Goal: Task Accomplishment & Management: Complete application form

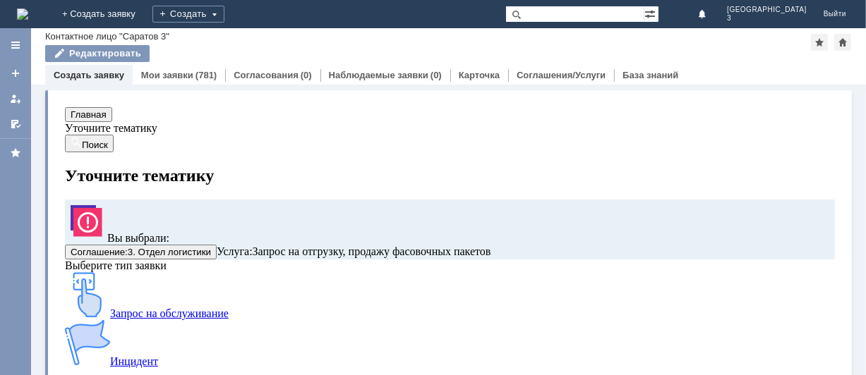
scroll to position [40, 0]
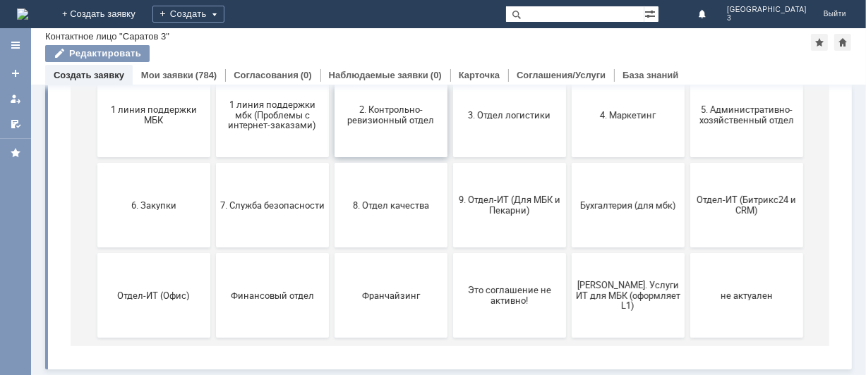
scroll to position [198, 0]
click at [497, 208] on span "9. Отдел-ИТ (Для МБК и Пекарни)" at bounding box center [508, 206] width 104 height 21
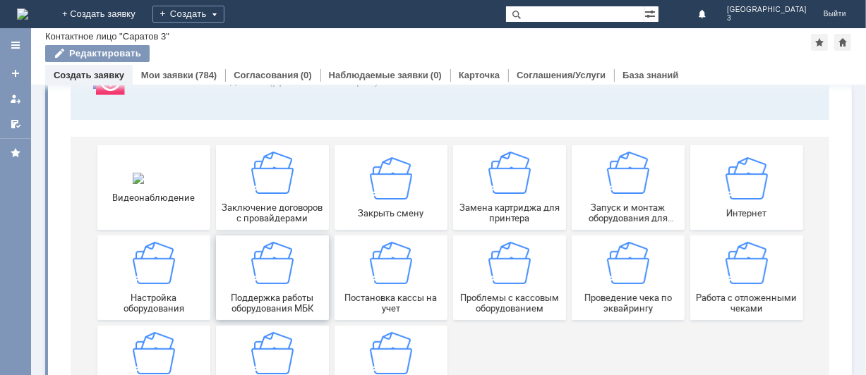
scroll to position [188, 0]
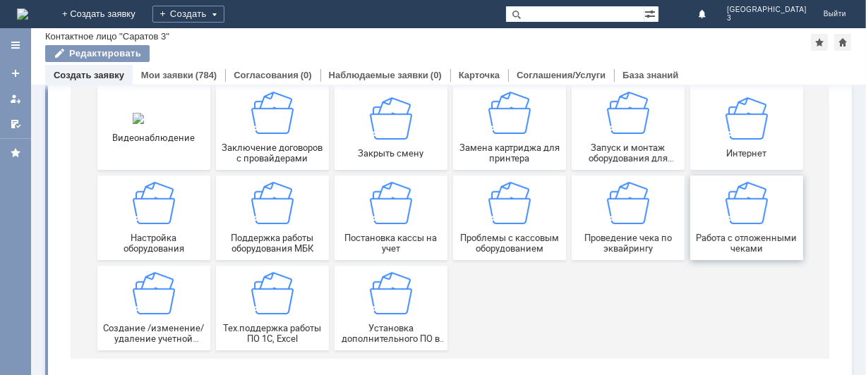
click at [766, 215] on div "Работа с отложенными чеками" at bounding box center [745, 219] width 104 height 72
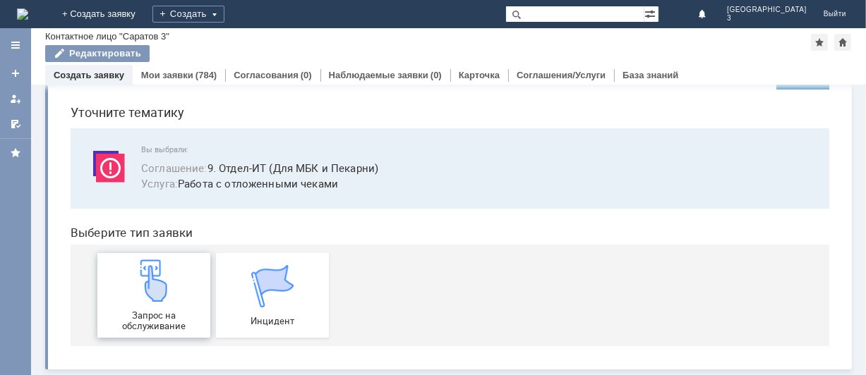
scroll to position [40, 0]
click at [145, 277] on img at bounding box center [153, 281] width 42 height 42
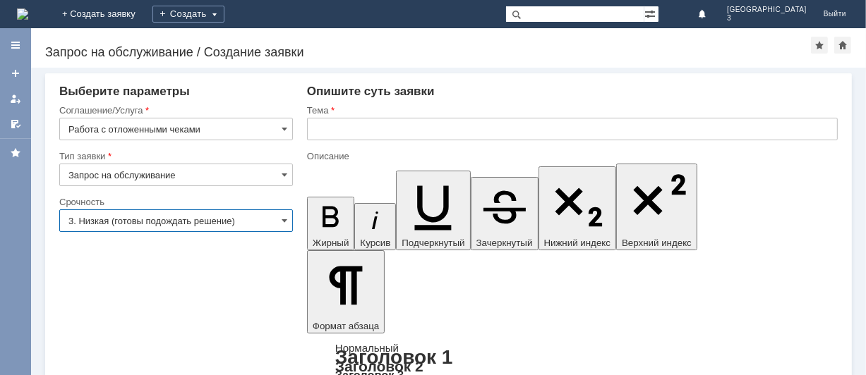
click at [240, 220] on input "3. Низкая (готовы подождать решение)" at bounding box center [175, 221] width 233 height 23
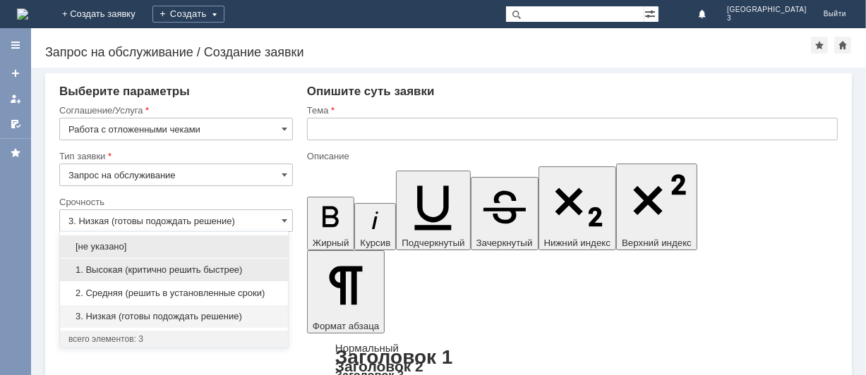
click at [183, 266] on span "1. Высокая (критично решить быстрее)" at bounding box center [173, 270] width 211 height 11
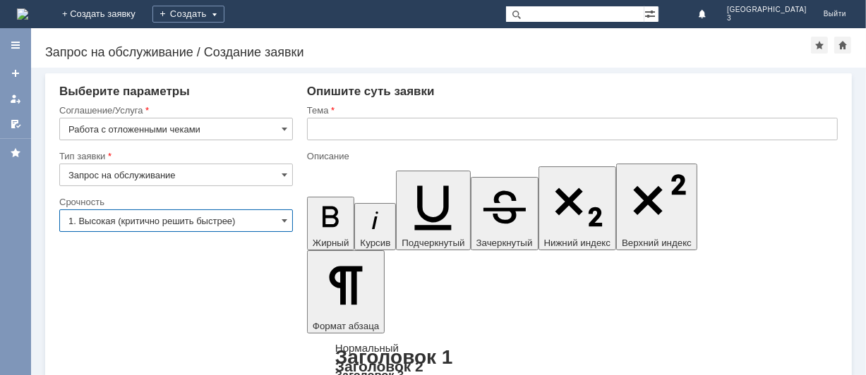
type input "1. Высокая (критично решить быстрее)"
click at [423, 126] on input "text" at bounding box center [572, 129] width 530 height 23
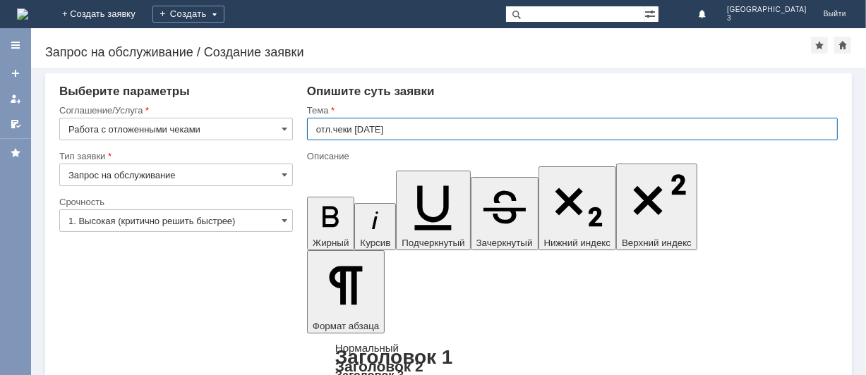
type input "отл.чеки 15.08.25"
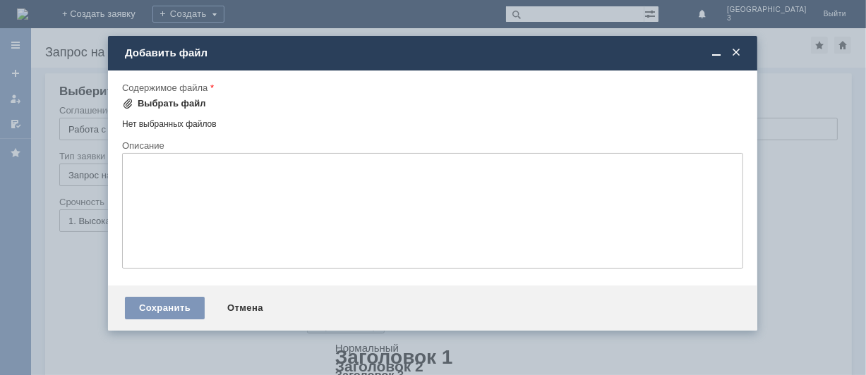
click at [176, 99] on div "Выбрать файл" at bounding box center [172, 103] width 68 height 11
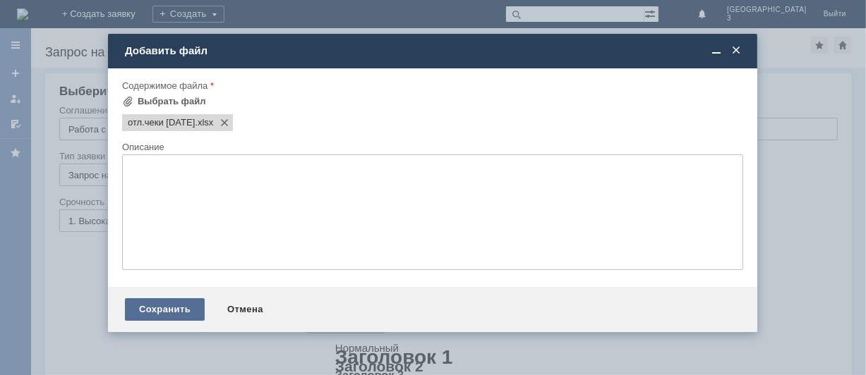
click at [138, 319] on div "Сохранить" at bounding box center [165, 309] width 80 height 23
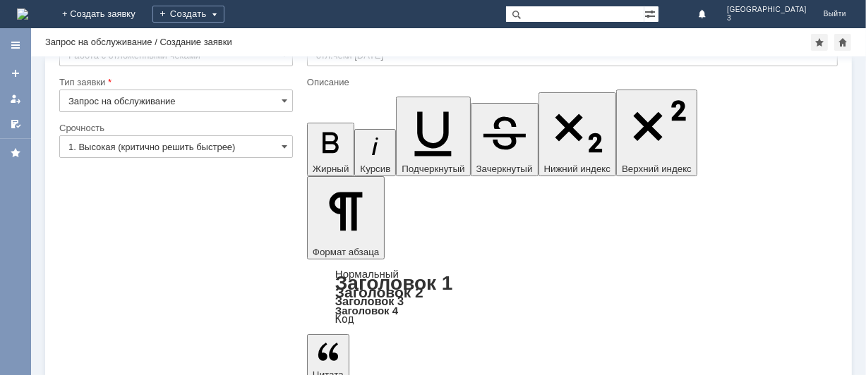
scroll to position [61, 0]
